Goal: Task Accomplishment & Management: Manage account settings

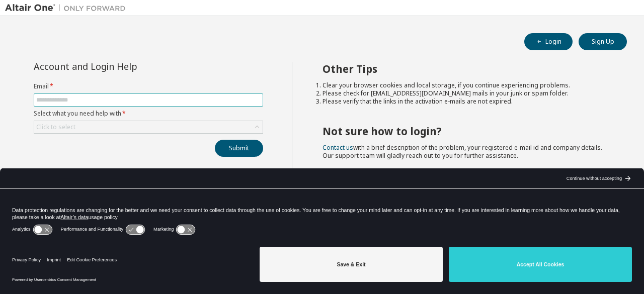
click at [116, 102] on input "text" at bounding box center [148, 100] width 224 height 8
type input "**********"
click at [116, 125] on div "Click to select" at bounding box center [148, 127] width 228 height 12
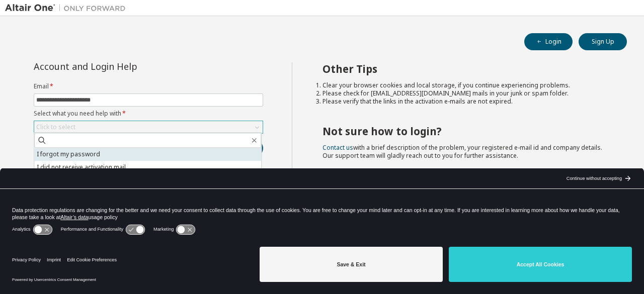
click at [115, 148] on li "I forgot my password" at bounding box center [147, 154] width 227 height 13
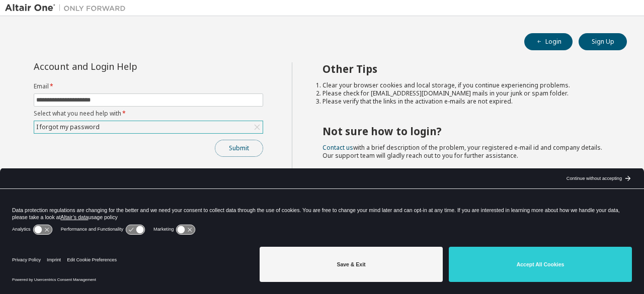
click at [239, 140] on button "Submit" at bounding box center [239, 148] width 48 height 17
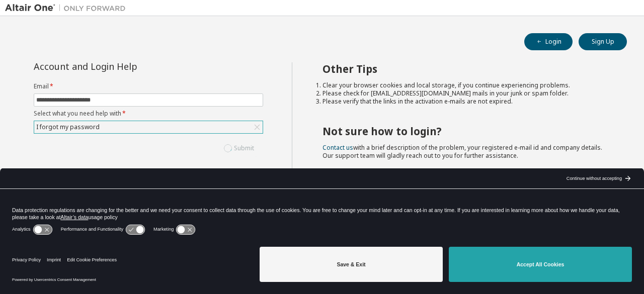
click at [490, 259] on button "Accept All Cookies" at bounding box center [540, 264] width 183 height 35
